Goal: Task Accomplishment & Management: Complete application form

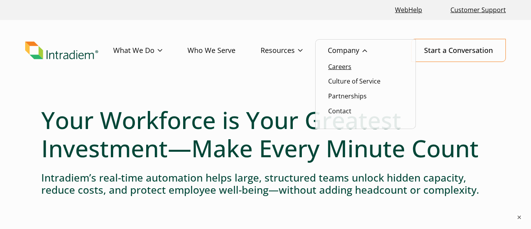
click at [340, 71] on link "Careers" at bounding box center [339, 66] width 23 height 9
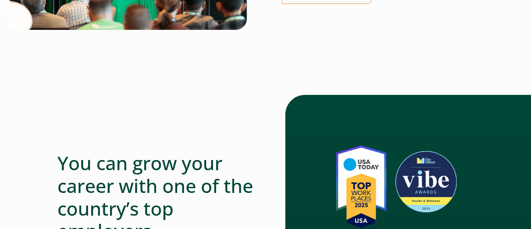
scroll to position [422, 0]
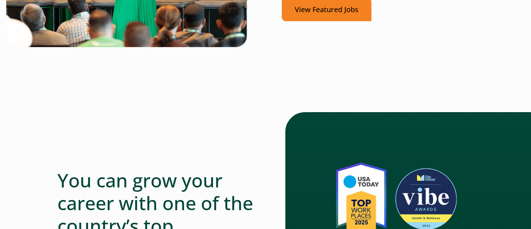
click at [327, 5] on link "View Featured Jobs" at bounding box center [327, 9] width 90 height 23
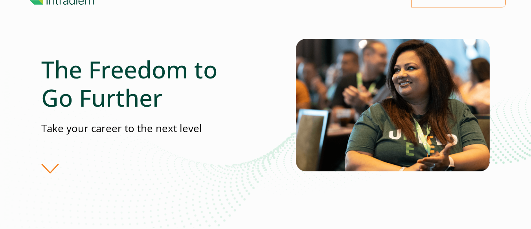
scroll to position [48, 0]
